Goal: Information Seeking & Learning: Learn about a topic

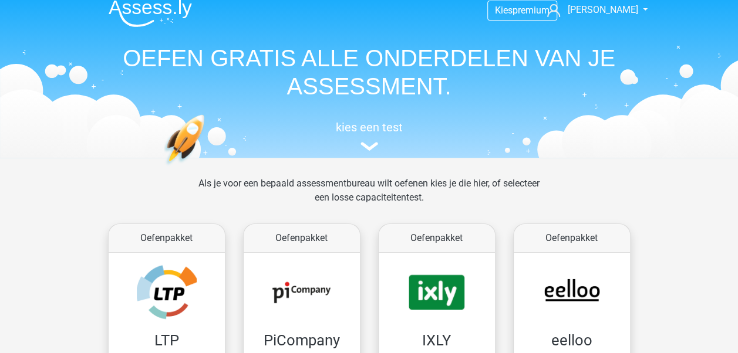
scroll to position [11, 0]
click at [369, 132] on h5 "kies een test" at bounding box center [369, 127] width 540 height 14
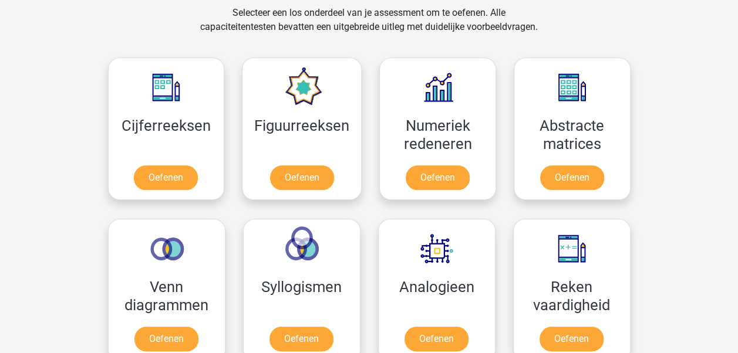
scroll to position [497, 0]
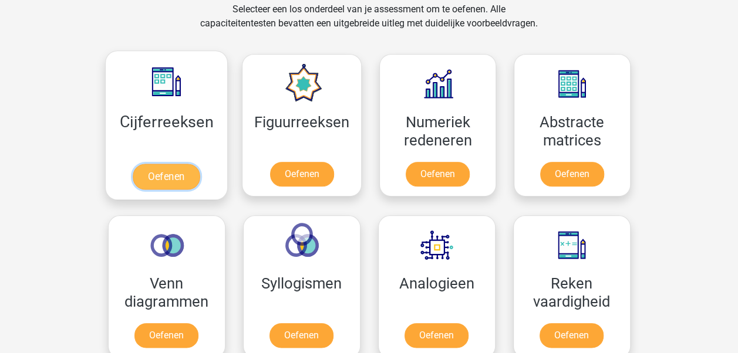
click at [183, 171] on link "Oefenen" at bounding box center [166, 177] width 67 height 26
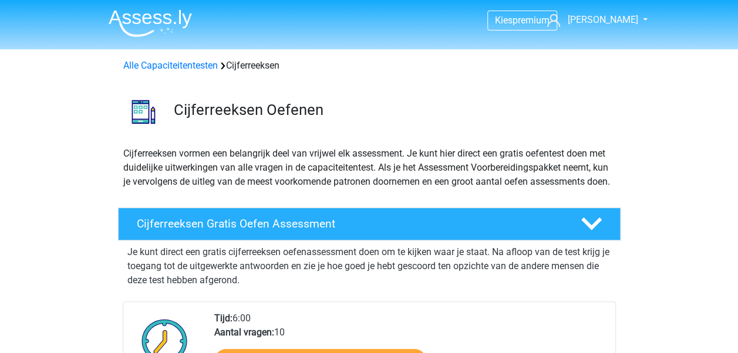
scroll to position [164, 0]
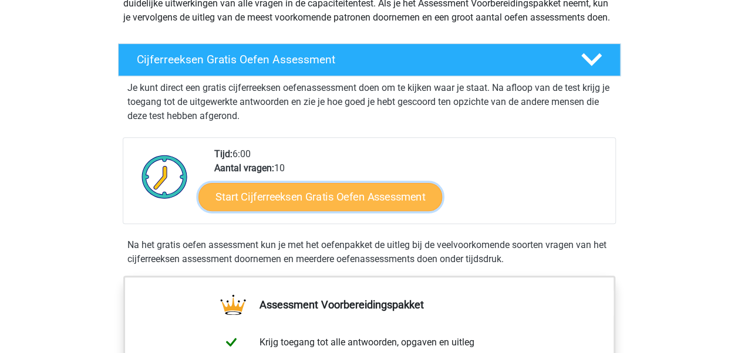
click at [322, 211] on link "Start Cijferreeksen Gratis Oefen Assessment" at bounding box center [320, 197] width 244 height 28
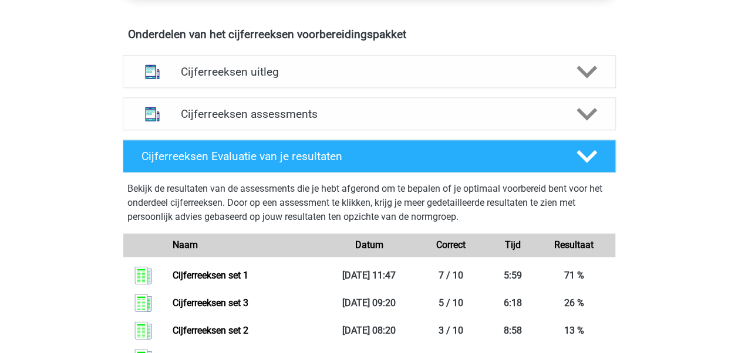
scroll to position [690, 0]
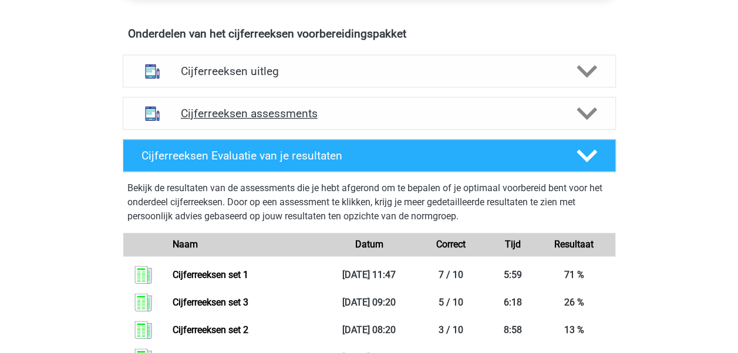
click at [326, 120] on h4 "Cijferreeksen assessments" at bounding box center [369, 113] width 377 height 13
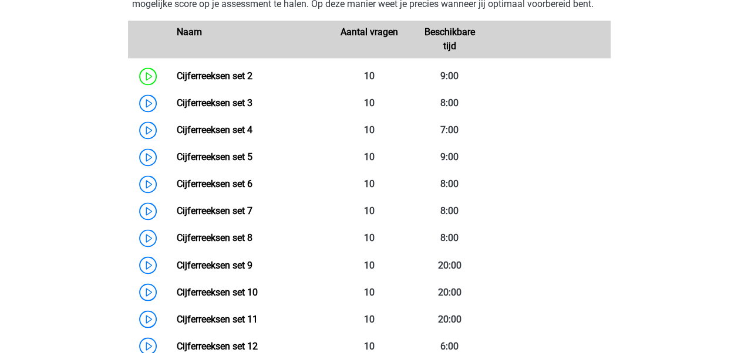
scroll to position [866, 0]
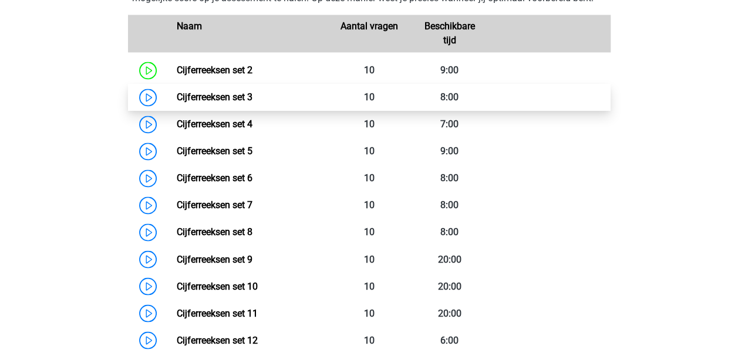
click at [252, 99] on link "Cijferreeksen set 3" at bounding box center [215, 97] width 76 height 11
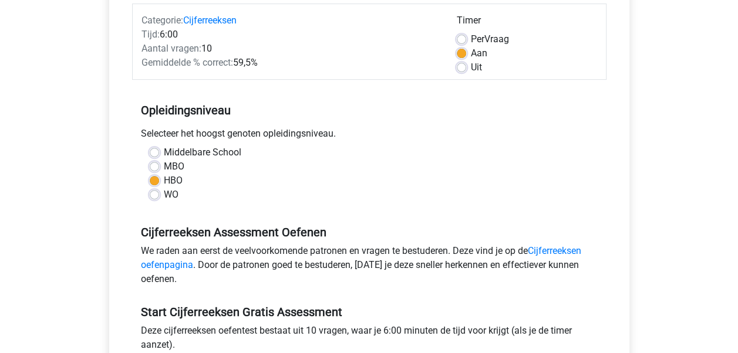
scroll to position [258, 0]
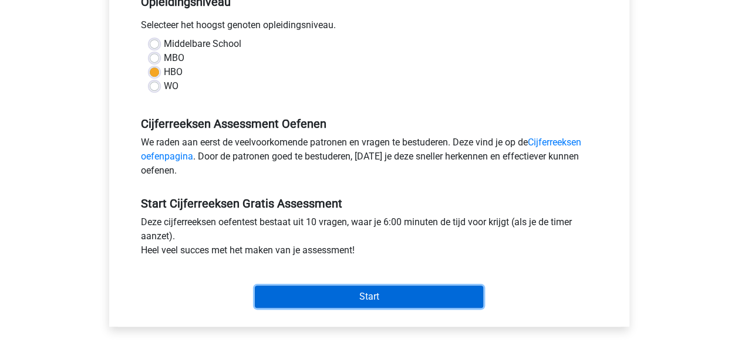
click at [330, 303] on input "Start" at bounding box center [369, 297] width 228 height 22
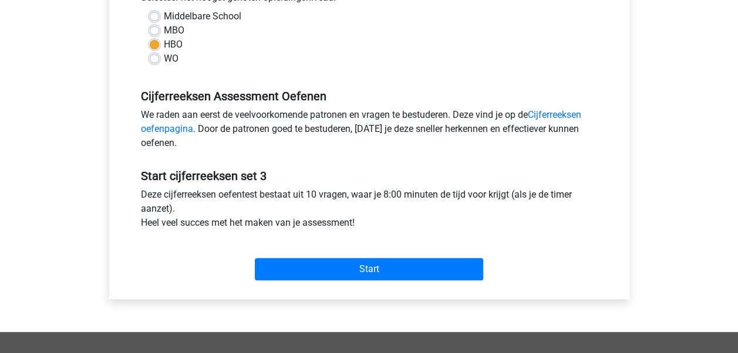
scroll to position [286, 0]
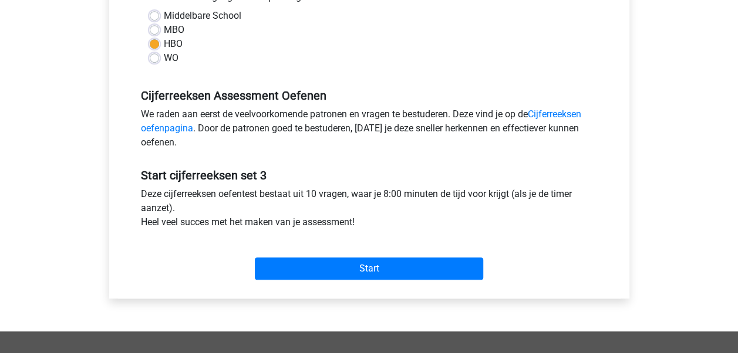
click at [362, 255] on div "Start" at bounding box center [369, 259] width 474 height 41
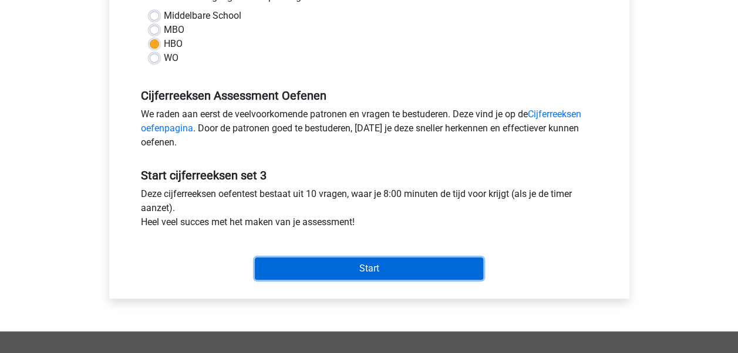
click at [370, 266] on input "Start" at bounding box center [369, 269] width 228 height 22
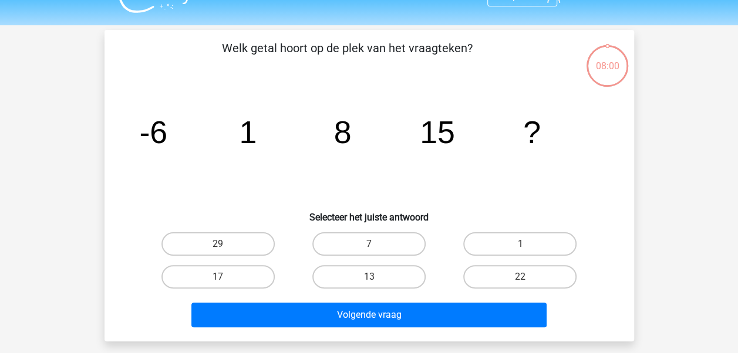
scroll to position [25, 0]
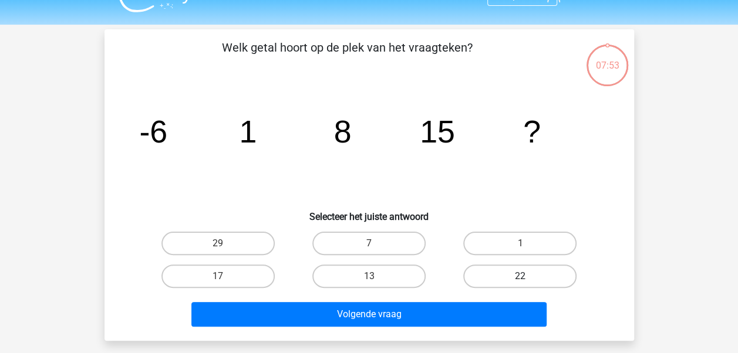
click at [475, 269] on label "22" at bounding box center [519, 276] width 113 height 23
click at [520, 276] on input "22" at bounding box center [524, 280] width 8 height 8
radio input "true"
click at [434, 329] on div "Volgende vraag" at bounding box center [369, 316] width 453 height 29
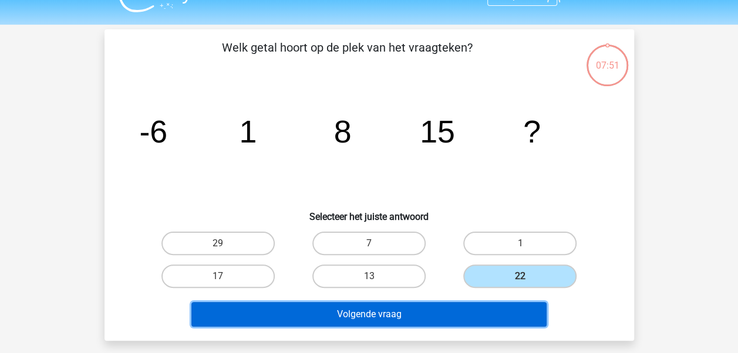
click at [446, 308] on button "Volgende vraag" at bounding box center [368, 314] width 355 height 25
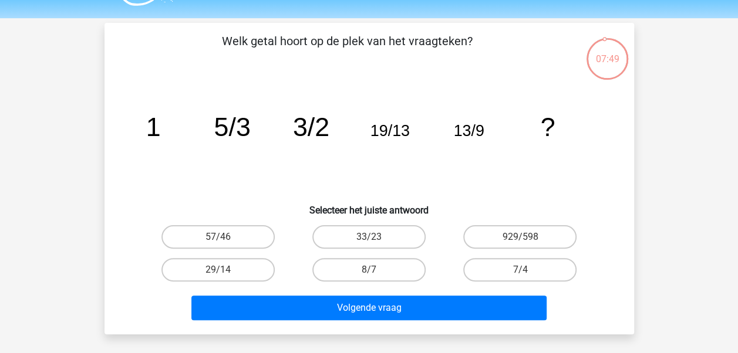
scroll to position [31, 0]
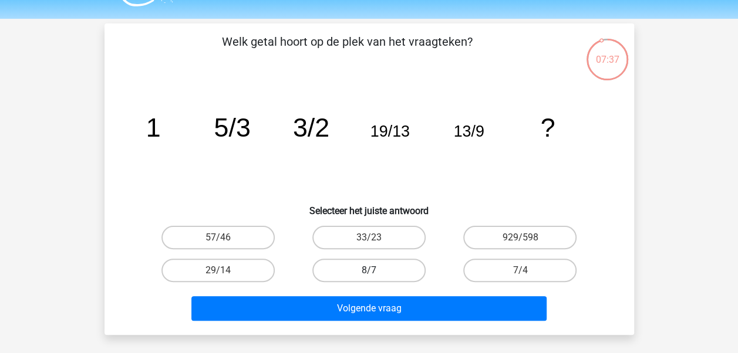
click at [399, 273] on label "8/7" at bounding box center [368, 270] width 113 height 23
click at [376, 273] on input "8/7" at bounding box center [373, 275] width 8 height 8
radio input "true"
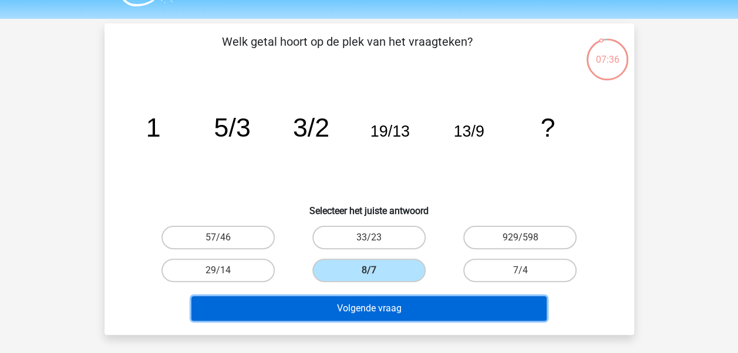
click at [406, 306] on button "Volgende vraag" at bounding box center [368, 308] width 355 height 25
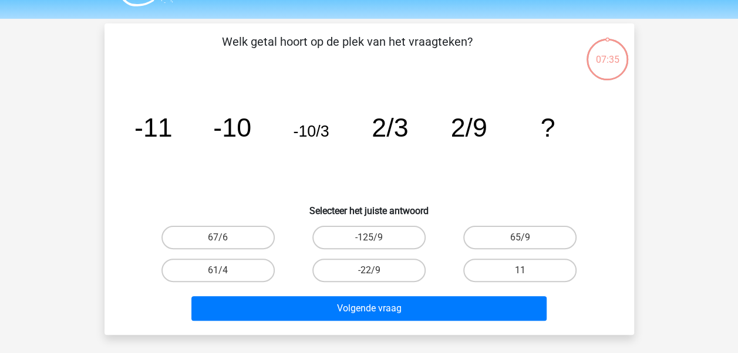
scroll to position [54, 0]
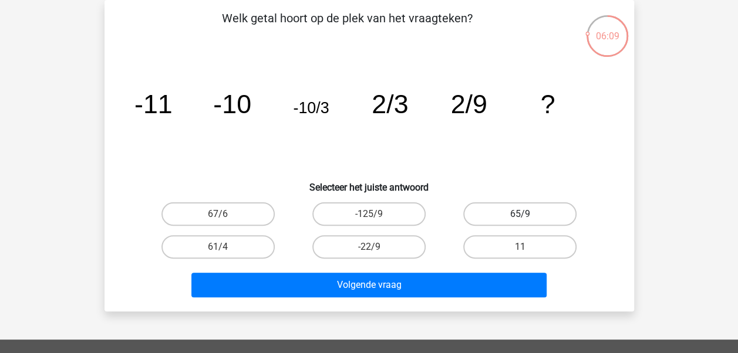
click at [545, 204] on label "65/9" at bounding box center [519, 213] width 113 height 23
click at [528, 214] on input "65/9" at bounding box center [524, 218] width 8 height 8
radio input "true"
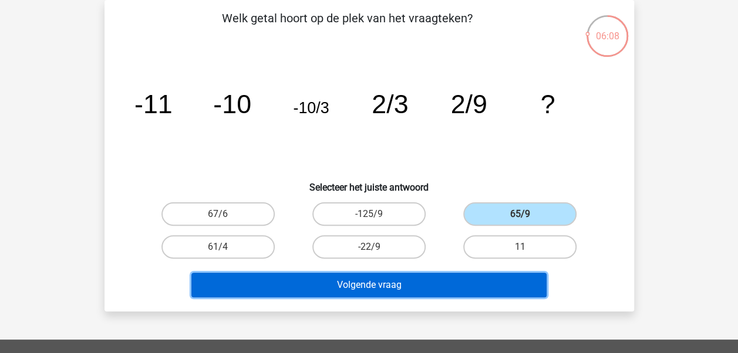
click at [484, 292] on button "Volgende vraag" at bounding box center [368, 285] width 355 height 25
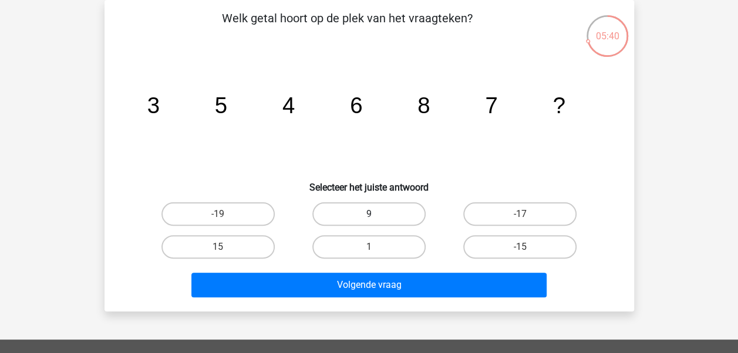
click at [363, 210] on label "9" at bounding box center [368, 213] width 113 height 23
click at [369, 214] on input "9" at bounding box center [373, 218] width 8 height 8
radio input "true"
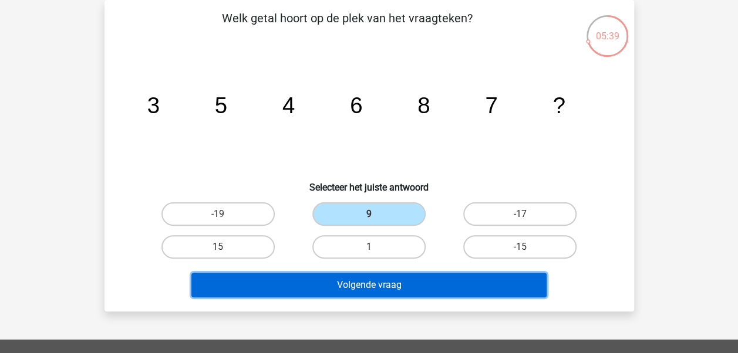
click at [410, 282] on button "Volgende vraag" at bounding box center [368, 285] width 355 height 25
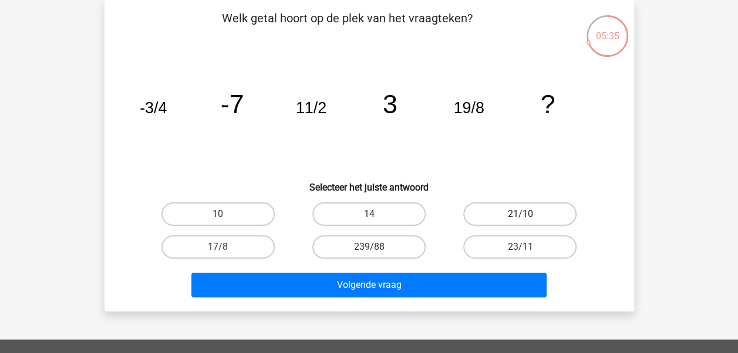
click at [537, 219] on label "21/10" at bounding box center [519, 213] width 113 height 23
click at [528, 219] on input "21/10" at bounding box center [524, 218] width 8 height 8
radio input "true"
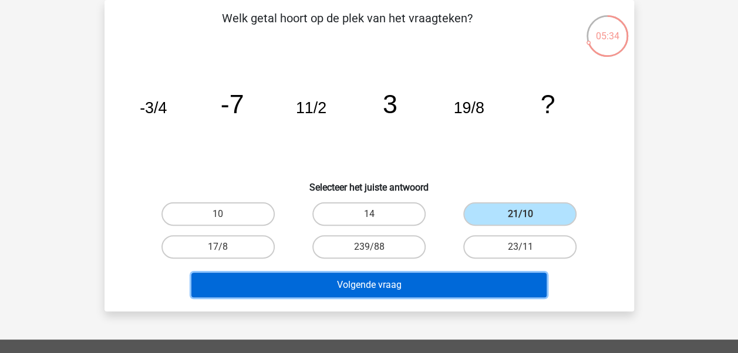
click at [488, 283] on button "Volgende vraag" at bounding box center [368, 285] width 355 height 25
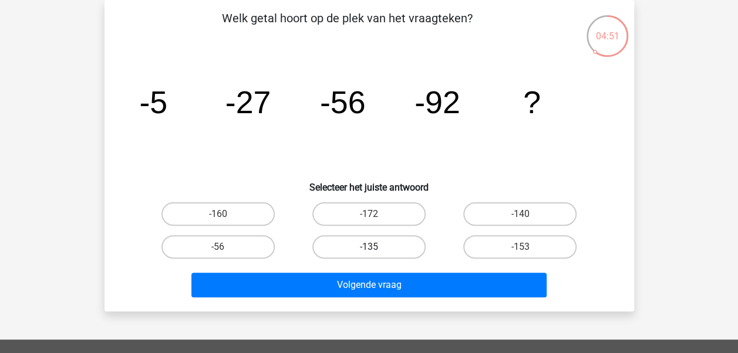
click at [399, 242] on label "-135" at bounding box center [368, 246] width 113 height 23
click at [376, 247] on input "-135" at bounding box center [373, 251] width 8 height 8
radio input "true"
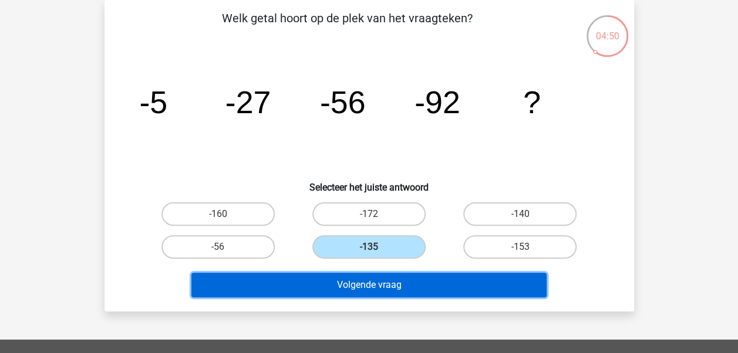
click at [421, 273] on button "Volgende vraag" at bounding box center [368, 285] width 355 height 25
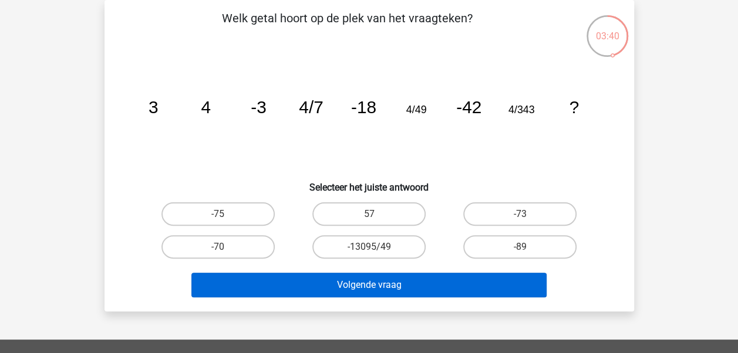
drag, startPoint x: 231, startPoint y: 214, endPoint x: 306, endPoint y: 288, distance: 105.0
click at [306, 288] on div "Welk getal hoort op de plek van het vraagteken? image/svg+xml 3 4 -3 4/7 -18 4/…" at bounding box center [369, 155] width 520 height 293
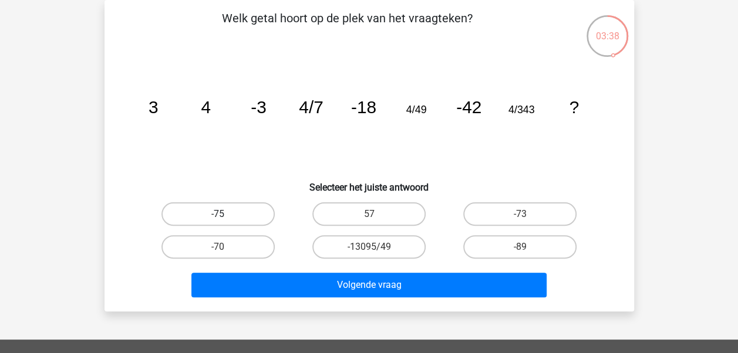
click at [235, 210] on label "-75" at bounding box center [217, 213] width 113 height 23
click at [225, 214] on input "-75" at bounding box center [222, 218] width 8 height 8
radio input "true"
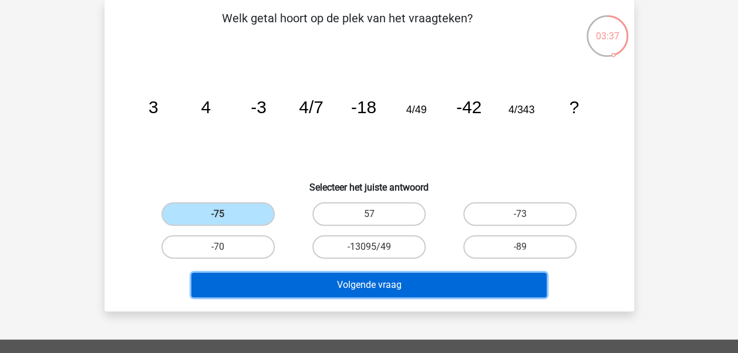
click at [321, 283] on button "Volgende vraag" at bounding box center [368, 285] width 355 height 25
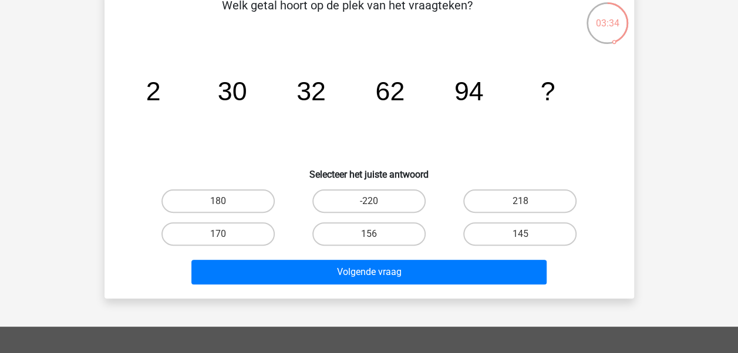
scroll to position [52, 0]
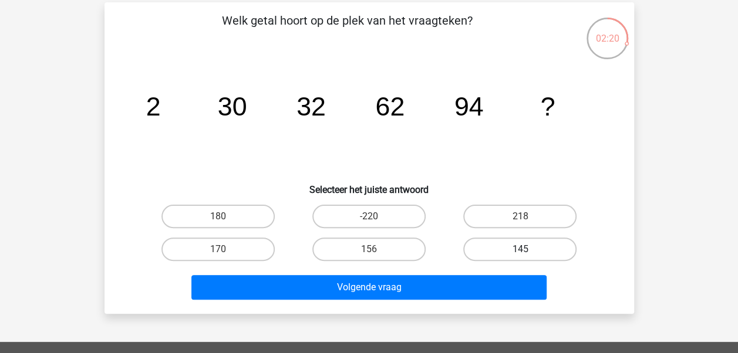
click at [504, 256] on label "145" at bounding box center [519, 249] width 113 height 23
click at [520, 256] on input "145" at bounding box center [524, 253] width 8 height 8
radio input "true"
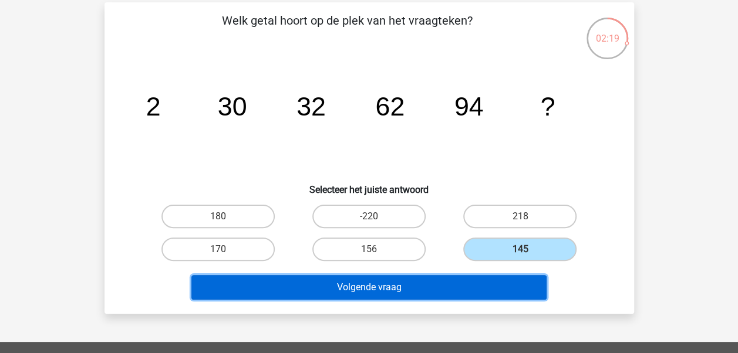
click at [471, 295] on button "Volgende vraag" at bounding box center [368, 287] width 355 height 25
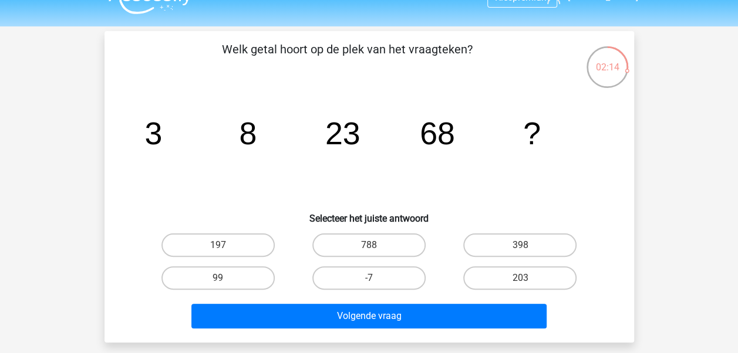
scroll to position [37, 0]
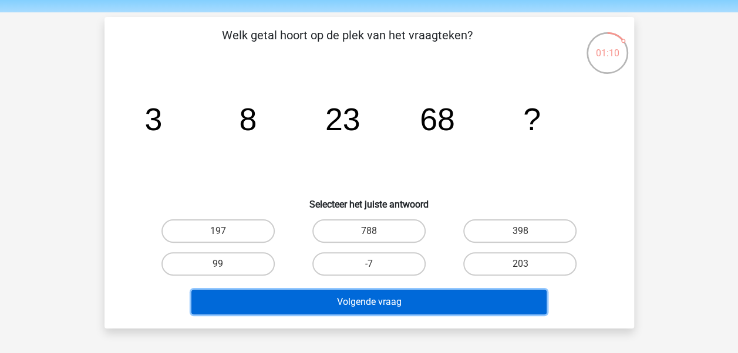
click at [453, 308] on button "Volgende vraag" at bounding box center [368, 302] width 355 height 25
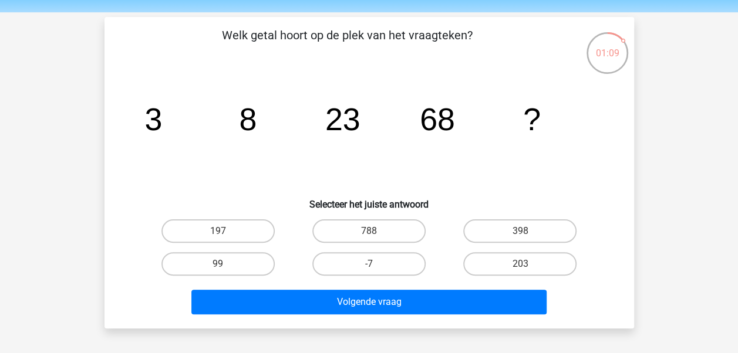
click at [242, 243] on div "197" at bounding box center [218, 231] width 151 height 33
click at [248, 232] on label "197" at bounding box center [217, 231] width 113 height 23
click at [225, 232] on input "197" at bounding box center [222, 235] width 8 height 8
radio input "true"
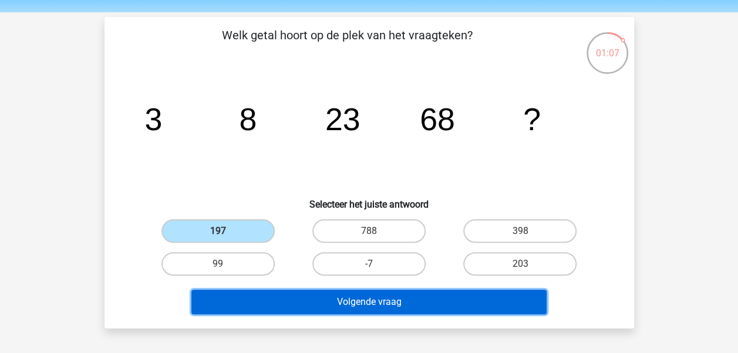
click at [327, 295] on button "Volgende vraag" at bounding box center [368, 302] width 355 height 25
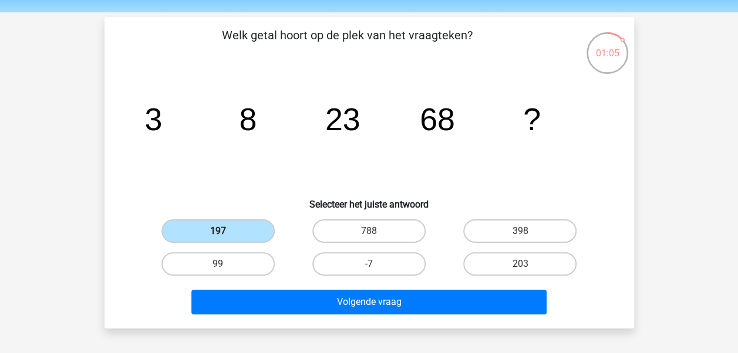
click at [241, 227] on label "197" at bounding box center [217, 231] width 113 height 23
click at [225, 231] on input "197" at bounding box center [222, 235] width 8 height 8
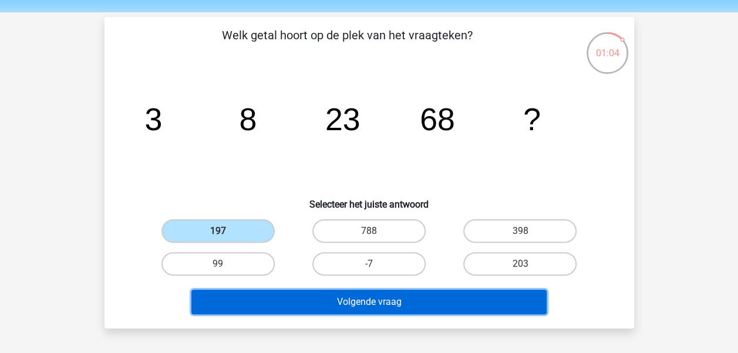
click at [300, 293] on button "Volgende vraag" at bounding box center [368, 302] width 355 height 25
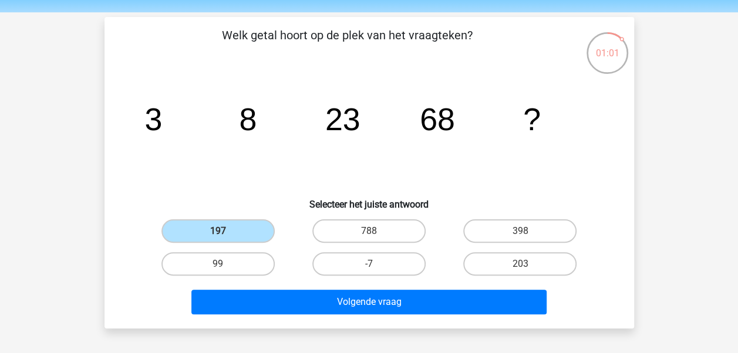
click at [370, 236] on input "788" at bounding box center [373, 235] width 8 height 8
radio input "true"
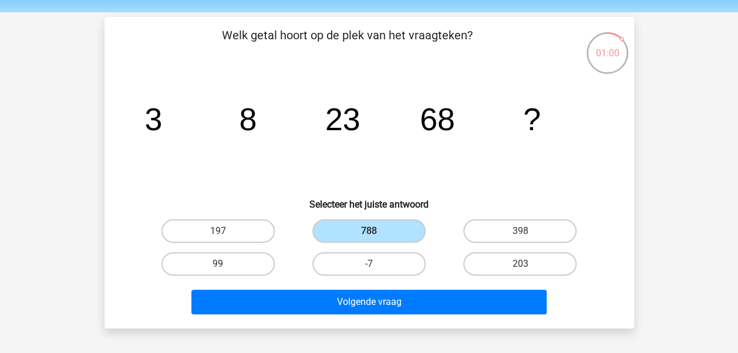
click at [370, 236] on input "788" at bounding box center [373, 235] width 8 height 8
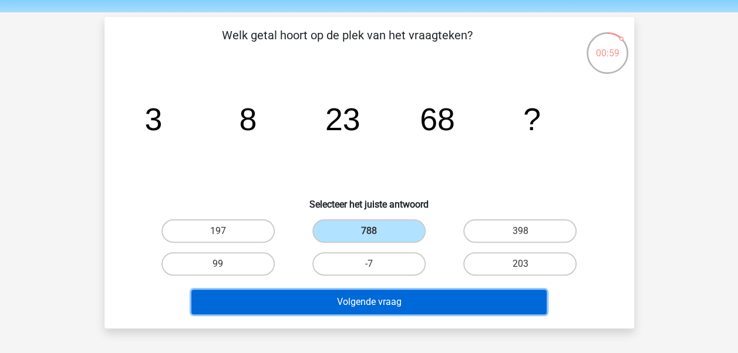
click at [369, 293] on button "Volgende vraag" at bounding box center [368, 302] width 355 height 25
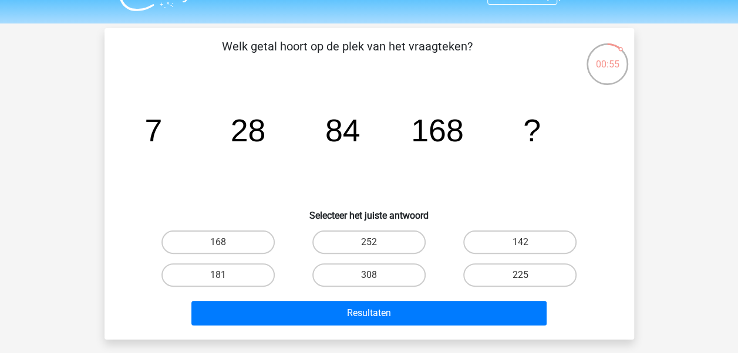
scroll to position [26, 0]
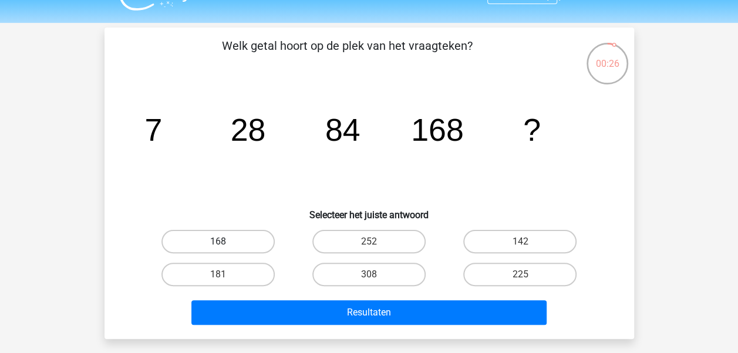
click at [265, 235] on label "168" at bounding box center [217, 241] width 113 height 23
click at [225, 242] on input "168" at bounding box center [222, 246] width 8 height 8
radio input "true"
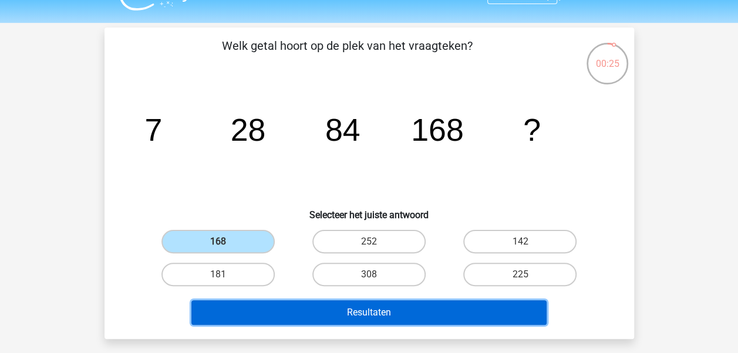
click at [313, 305] on button "Resultaten" at bounding box center [368, 312] width 355 height 25
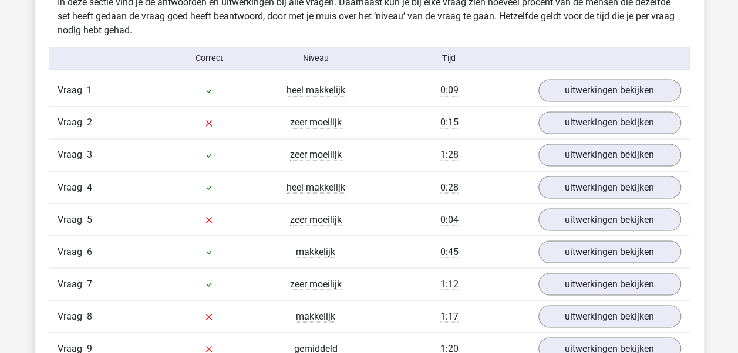
scroll to position [938, 0]
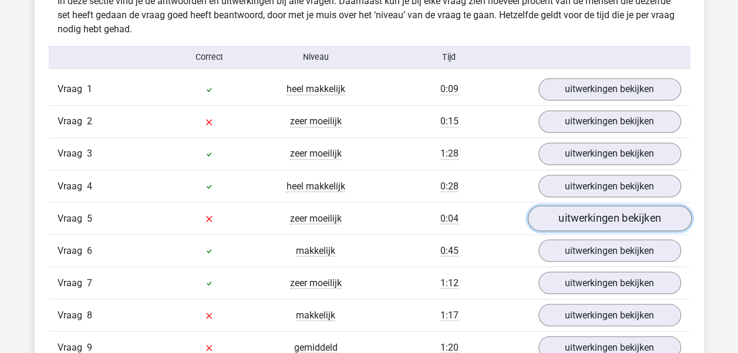
click at [597, 217] on link "uitwerkingen bekijken" at bounding box center [609, 219] width 164 height 26
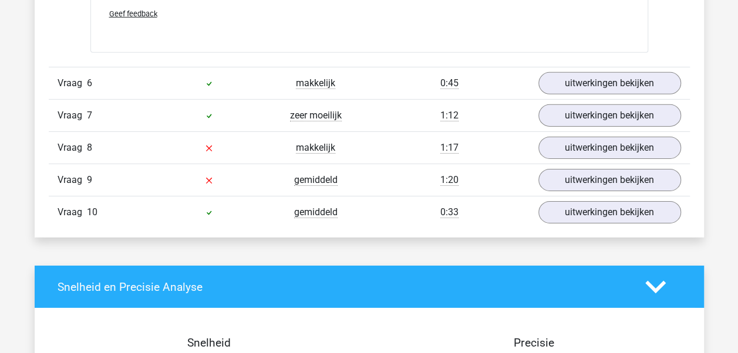
scroll to position [1828, 0]
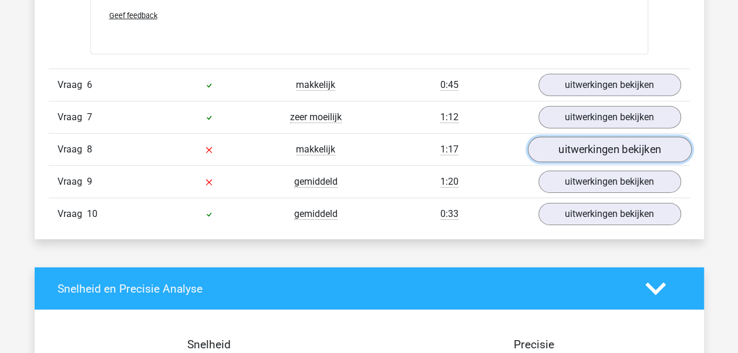
click at [614, 154] on link "uitwerkingen bekijken" at bounding box center [609, 150] width 164 height 26
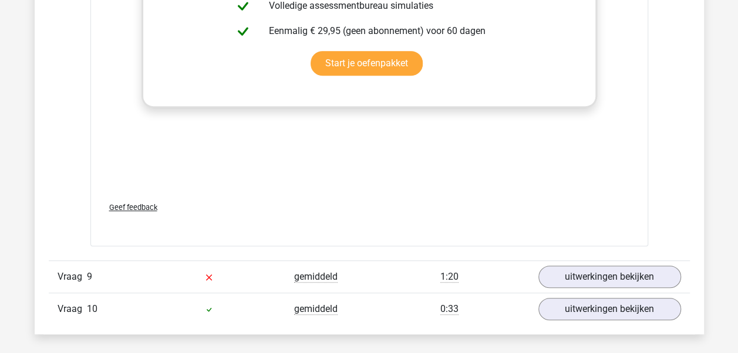
scroll to position [2492, 0]
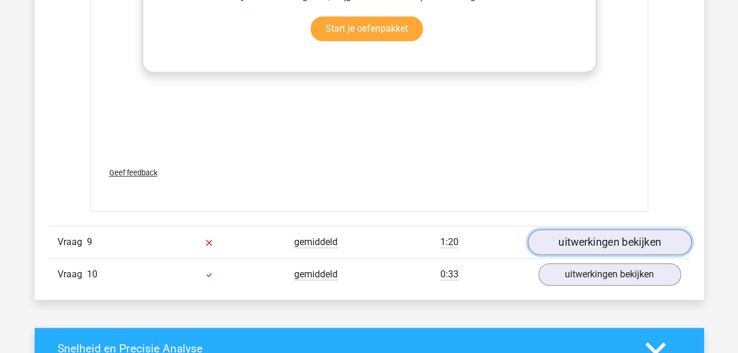
click at [583, 230] on link "uitwerkingen bekijken" at bounding box center [609, 242] width 164 height 26
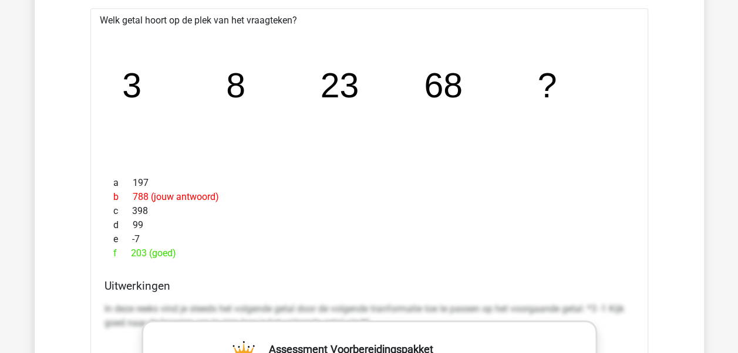
scroll to position [2757, 0]
click at [583, 231] on div "e -7" at bounding box center [368, 238] width 529 height 14
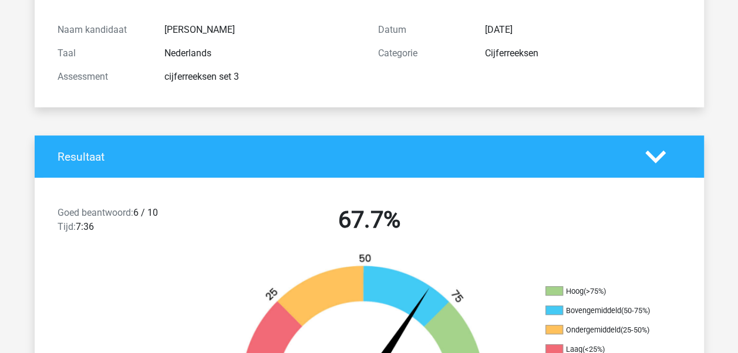
scroll to position [0, 0]
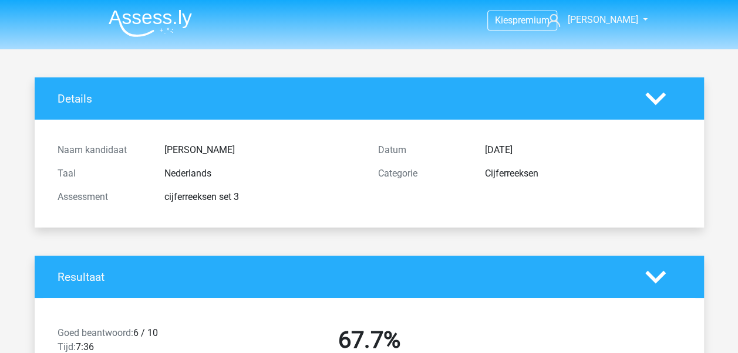
click at [180, 29] on img at bounding box center [150, 23] width 83 height 28
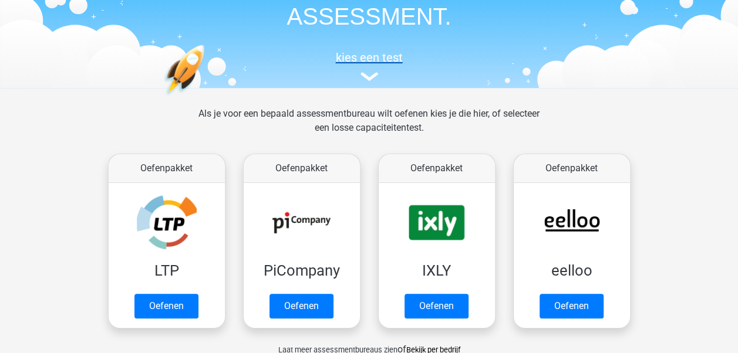
click at [363, 73] on img at bounding box center [369, 76] width 18 height 9
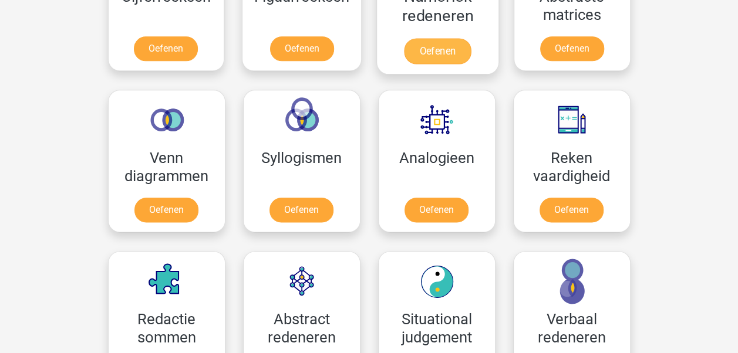
scroll to position [623, 0]
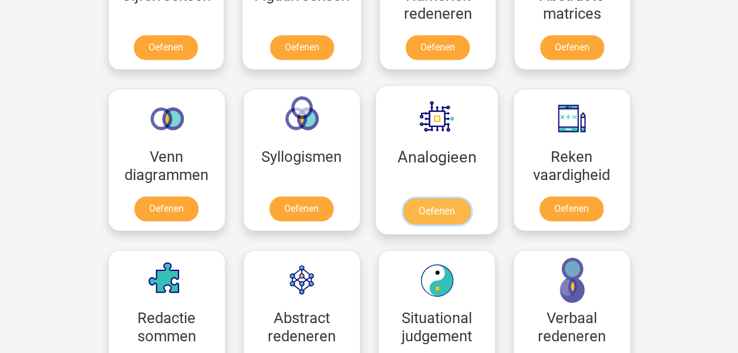
click at [424, 209] on link "Oefenen" at bounding box center [436, 211] width 67 height 26
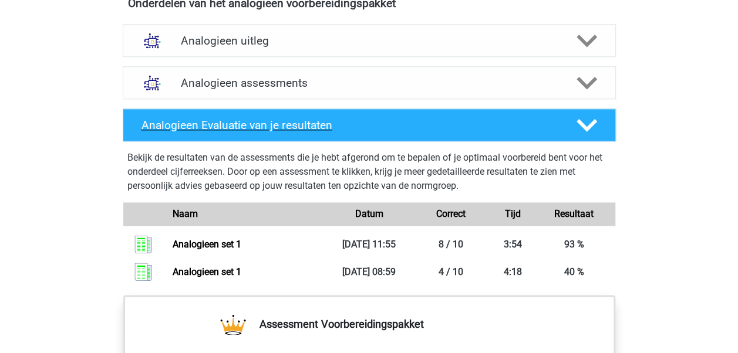
scroll to position [693, 0]
click at [334, 80] on h4 "Analogieen assessments" at bounding box center [369, 82] width 377 height 13
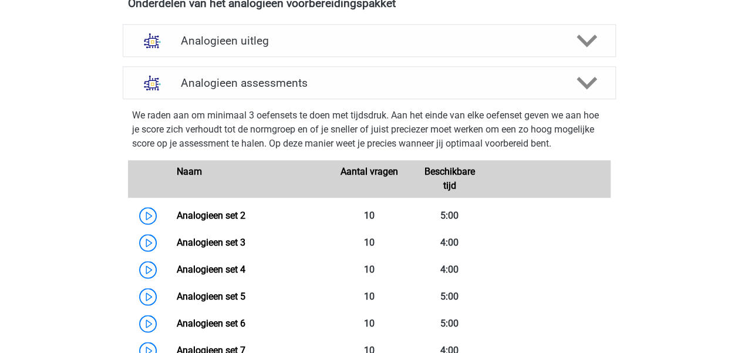
scroll to position [771, 0]
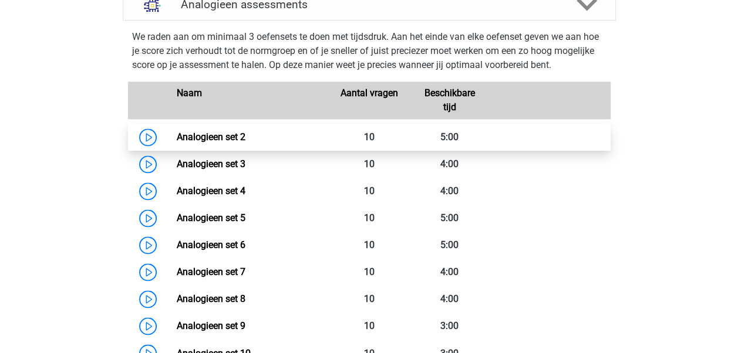
click at [245, 143] on link "Analogieen set 2" at bounding box center [211, 136] width 69 height 11
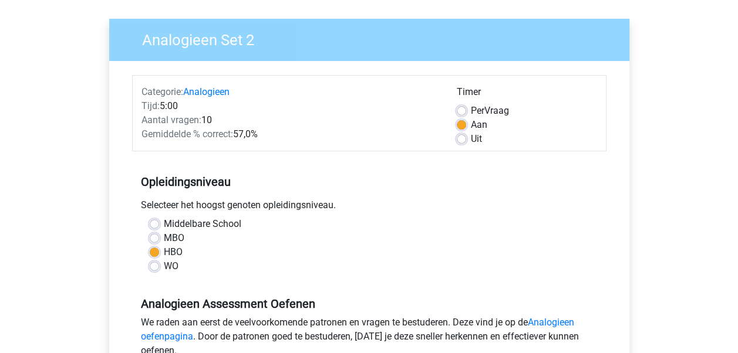
scroll to position [248, 0]
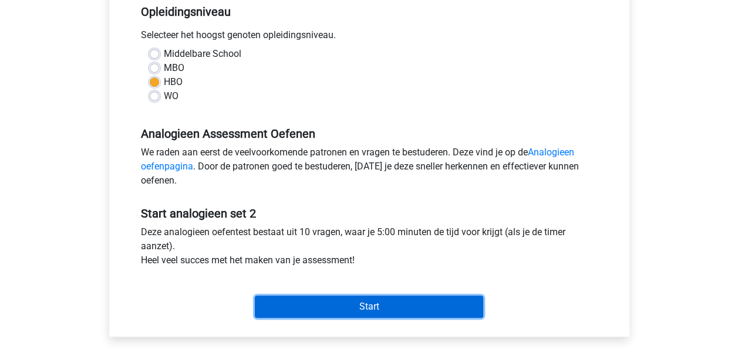
click at [386, 304] on input "Start" at bounding box center [369, 307] width 228 height 22
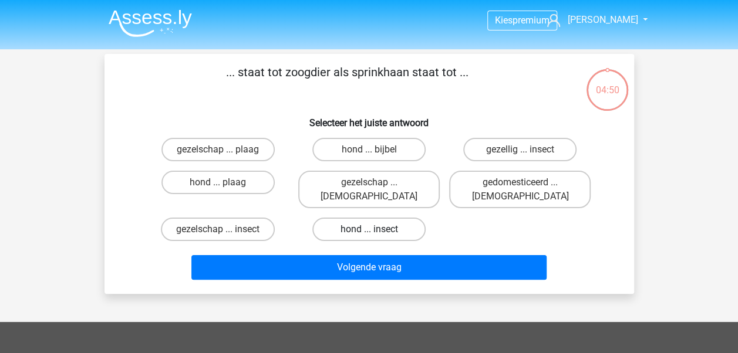
click at [380, 220] on label "hond ... insect" at bounding box center [368, 229] width 113 height 23
click at [376, 229] on input "hond ... insect" at bounding box center [373, 233] width 8 height 8
radio input "true"
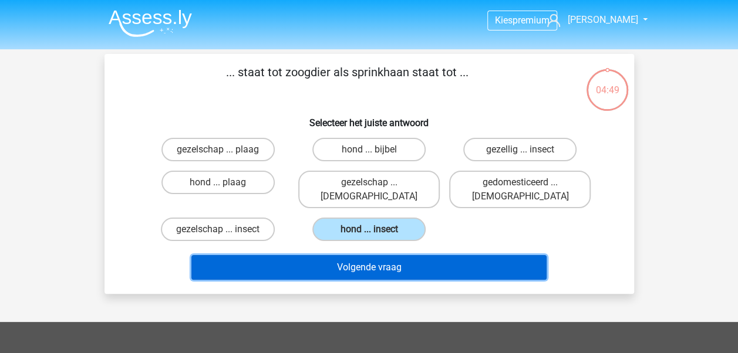
click at [400, 256] on button "Volgende vraag" at bounding box center [368, 267] width 355 height 25
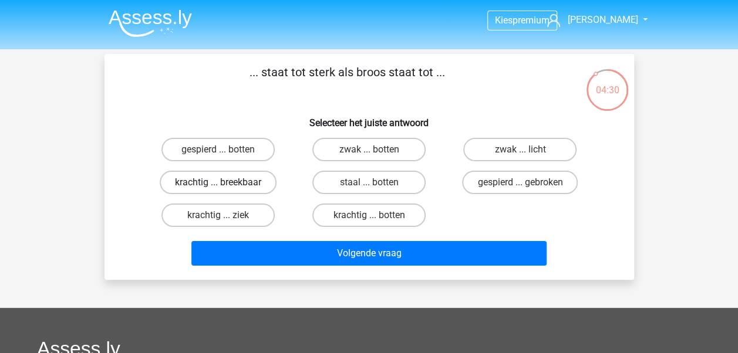
click at [218, 176] on label "krachtig ... breekbaar" at bounding box center [218, 182] width 117 height 23
click at [218, 183] on input "krachtig ... breekbaar" at bounding box center [222, 187] width 8 height 8
radio input "true"
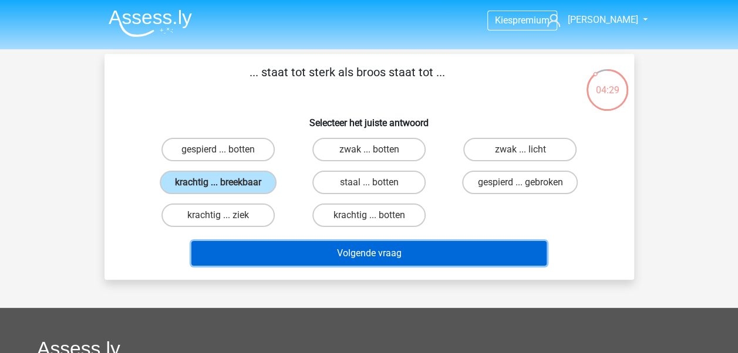
click at [335, 254] on button "Volgende vraag" at bounding box center [368, 253] width 355 height 25
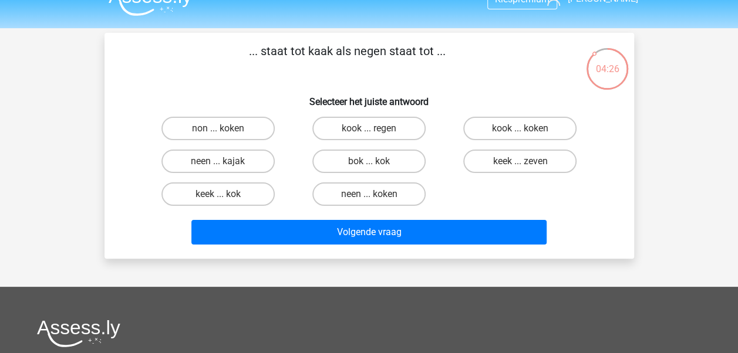
scroll to position [18, 0]
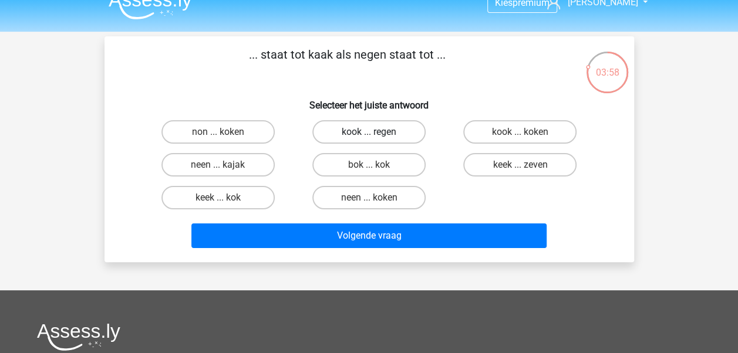
click at [384, 133] on label "kook ... regen" at bounding box center [368, 131] width 113 height 23
click at [376, 133] on input "kook ... regen" at bounding box center [373, 136] width 8 height 8
radio input "true"
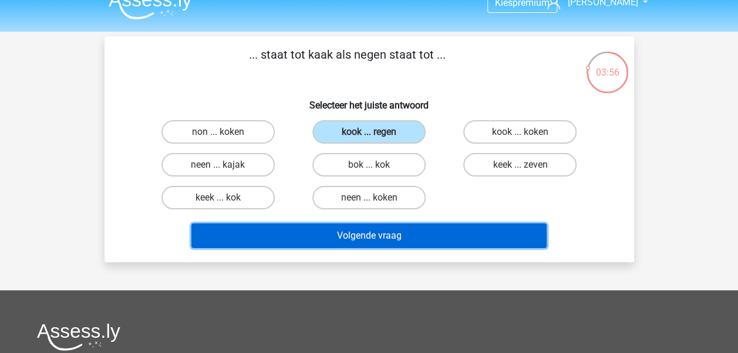
click at [462, 230] on button "Volgende vraag" at bounding box center [368, 236] width 355 height 25
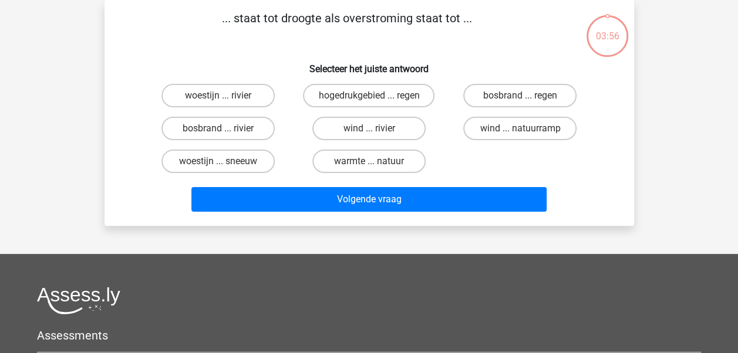
scroll to position [0, 0]
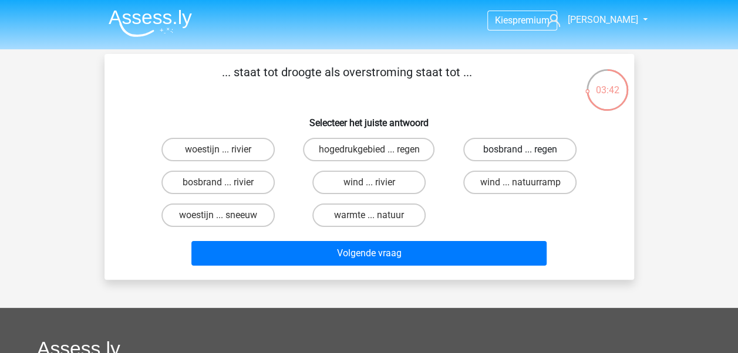
click at [514, 148] on label "bosbrand ... regen" at bounding box center [519, 149] width 113 height 23
click at [520, 150] on input "bosbrand ... regen" at bounding box center [524, 154] width 8 height 8
radio input "true"
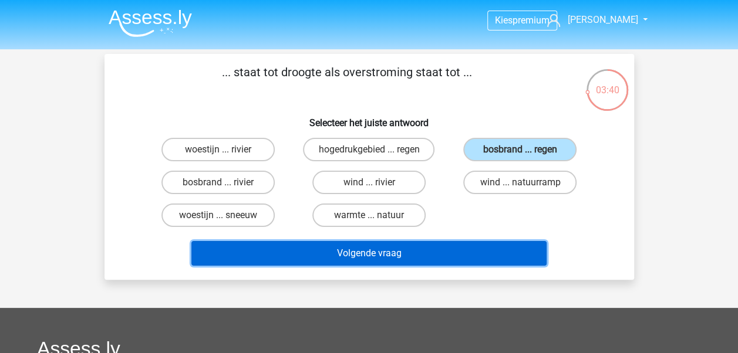
click at [480, 254] on button "Volgende vraag" at bounding box center [368, 253] width 355 height 25
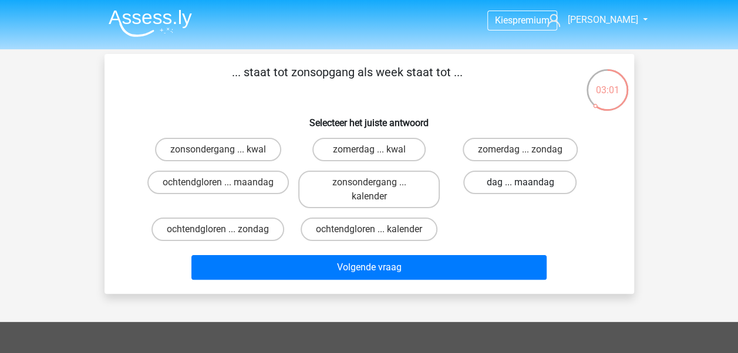
click at [513, 177] on label "dag ... maandag" at bounding box center [519, 182] width 113 height 23
click at [520, 183] on input "dag ... maandag" at bounding box center [524, 187] width 8 height 8
radio input "true"
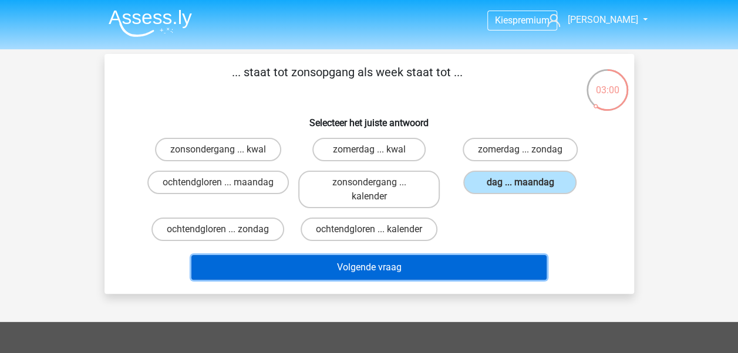
click at [462, 268] on button "Volgende vraag" at bounding box center [368, 267] width 355 height 25
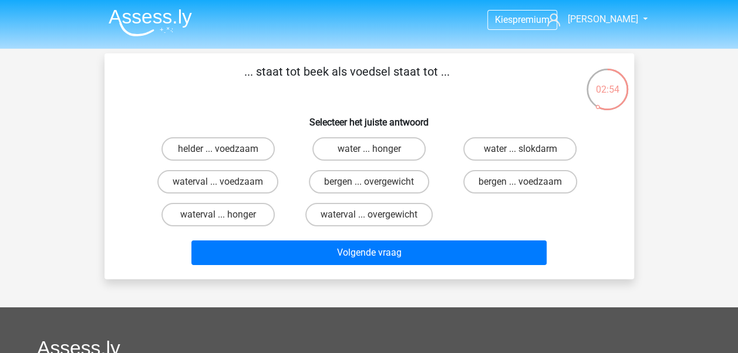
scroll to position [2, 0]
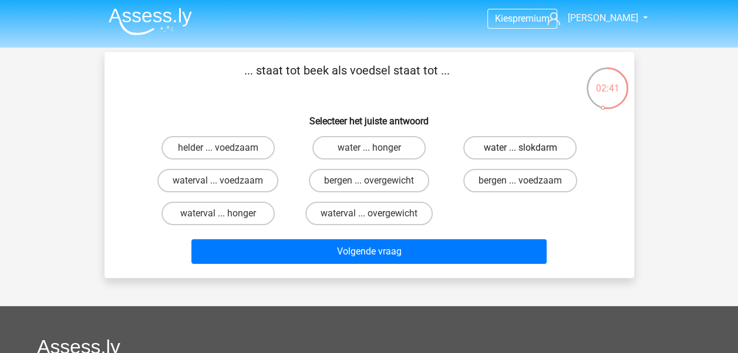
click at [542, 148] on label "water ... slokdarm" at bounding box center [519, 147] width 113 height 23
click at [528, 148] on input "water ... slokdarm" at bounding box center [524, 152] width 8 height 8
radio input "true"
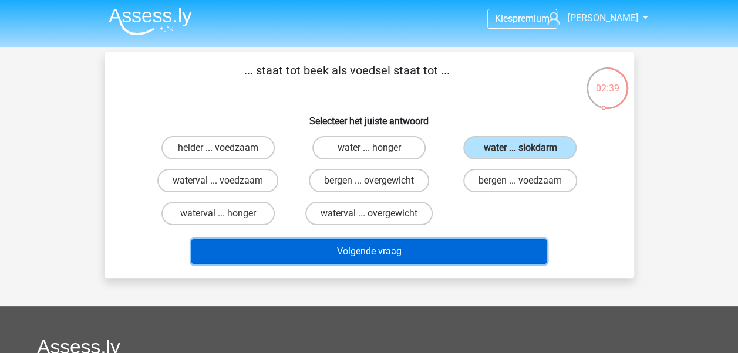
click at [505, 249] on button "Volgende vraag" at bounding box center [368, 251] width 355 height 25
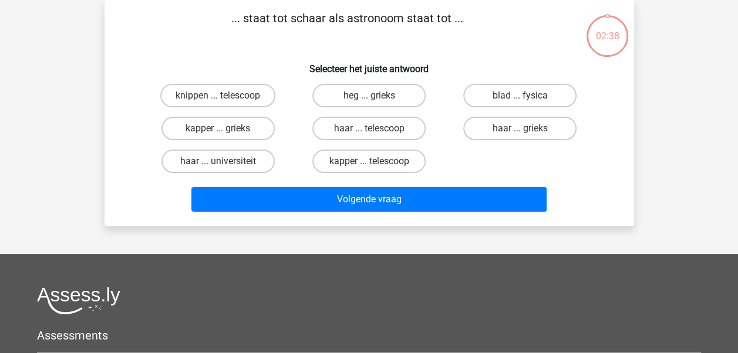
scroll to position [0, 0]
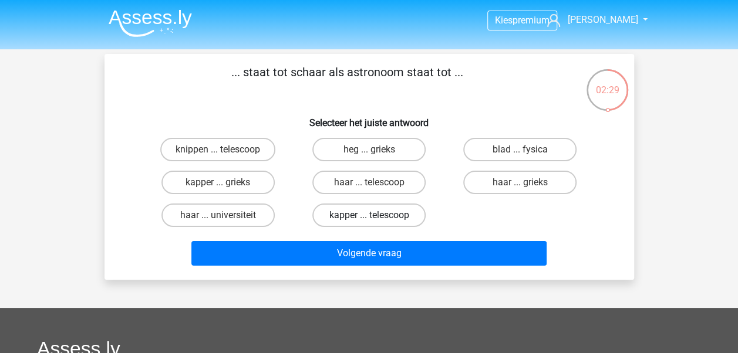
click at [355, 208] on label "kapper ... telescoop" at bounding box center [368, 215] width 113 height 23
click at [369, 215] on input "kapper ... telescoop" at bounding box center [373, 219] width 8 height 8
radio input "true"
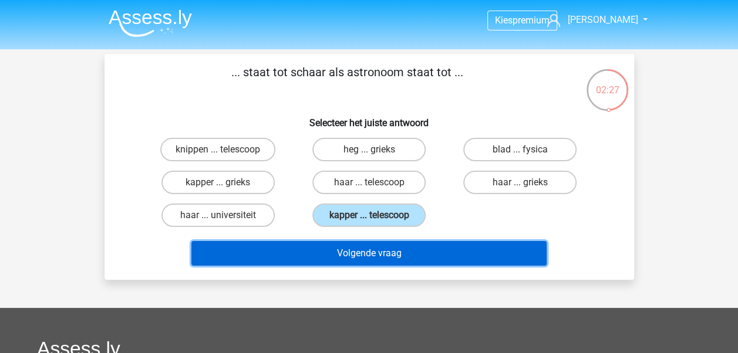
click at [430, 256] on button "Volgende vraag" at bounding box center [368, 253] width 355 height 25
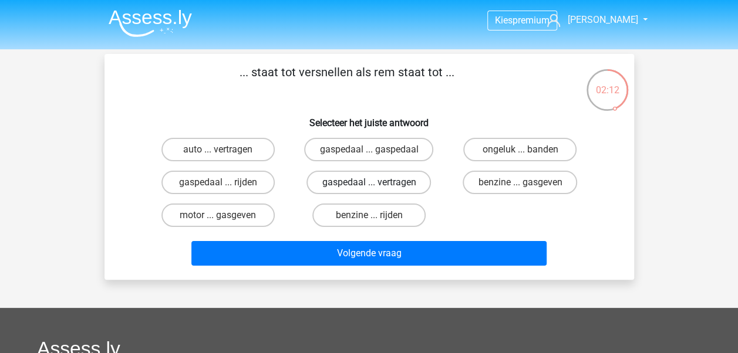
click at [420, 187] on label "gaspedaal ... vertragen" at bounding box center [368, 182] width 124 height 23
click at [376, 187] on input "gaspedaal ... vertragen" at bounding box center [373, 187] width 8 height 8
radio input "true"
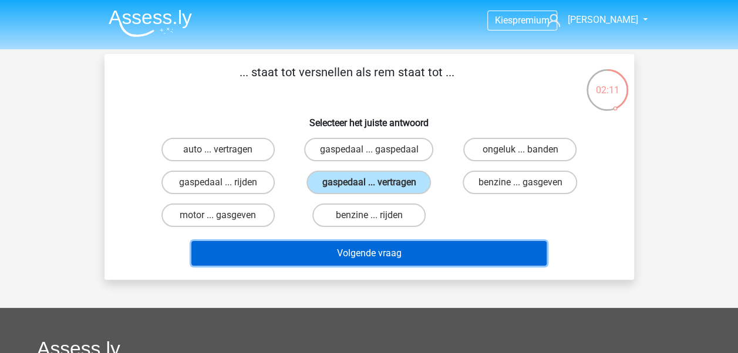
click at [454, 244] on button "Volgende vraag" at bounding box center [368, 253] width 355 height 25
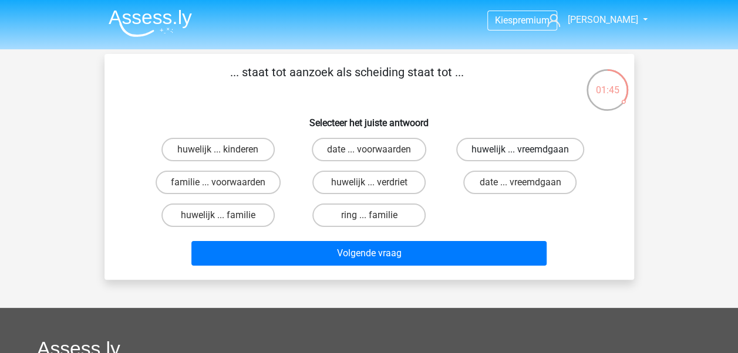
click at [541, 147] on label "huwelijk ... vreemdgaan" at bounding box center [520, 149] width 128 height 23
click at [528, 150] on input "huwelijk ... vreemdgaan" at bounding box center [524, 154] width 8 height 8
radio input "true"
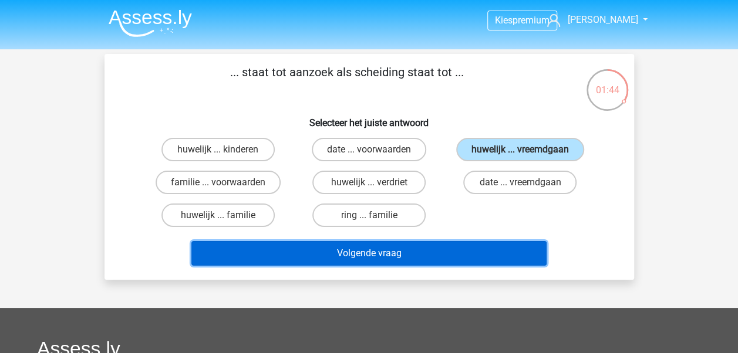
click at [507, 252] on button "Volgende vraag" at bounding box center [368, 253] width 355 height 25
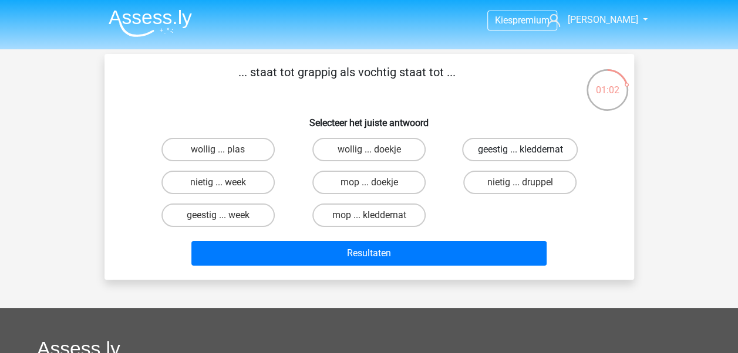
click at [542, 154] on label "geestig ... kleddernat" at bounding box center [520, 149] width 116 height 23
click at [528, 154] on input "geestig ... kleddernat" at bounding box center [524, 154] width 8 height 8
radio input "true"
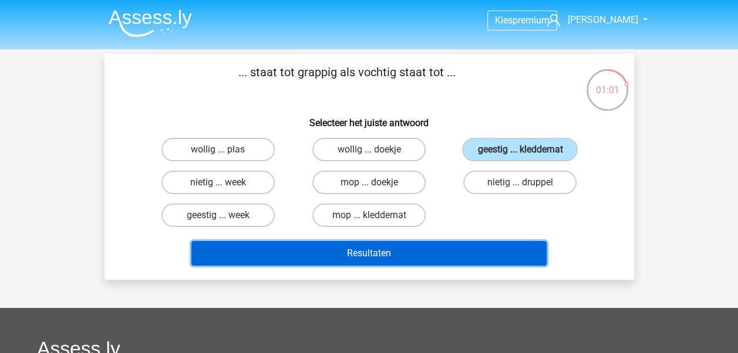
click at [492, 250] on button "Resultaten" at bounding box center [368, 253] width 355 height 25
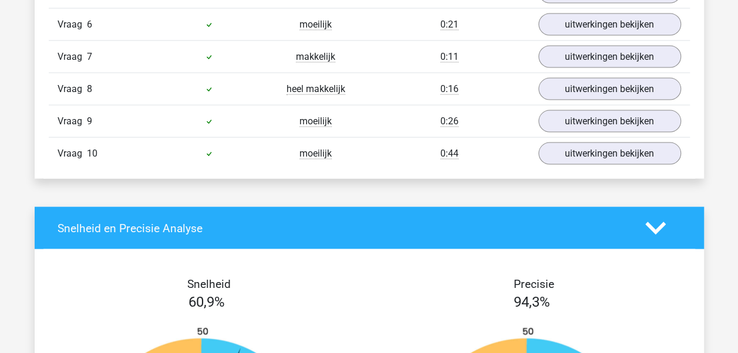
scroll to position [922, 0]
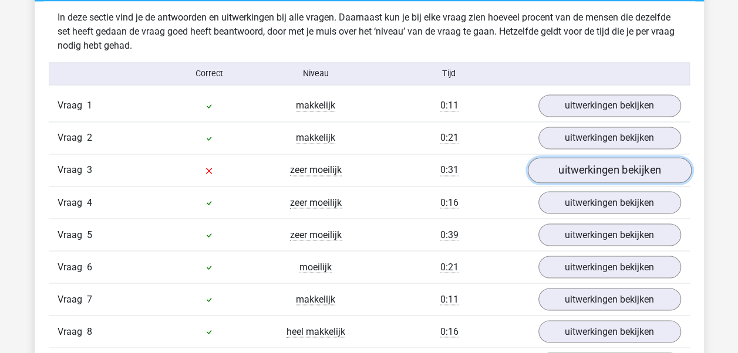
click at [587, 166] on link "uitwerkingen bekijken" at bounding box center [609, 171] width 164 height 26
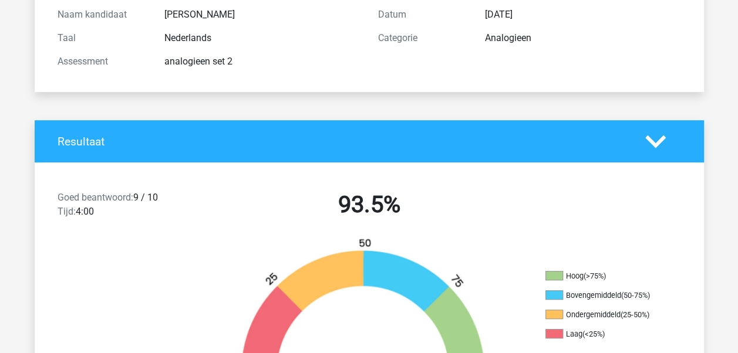
scroll to position [0, 0]
